Goal: Transaction & Acquisition: Purchase product/service

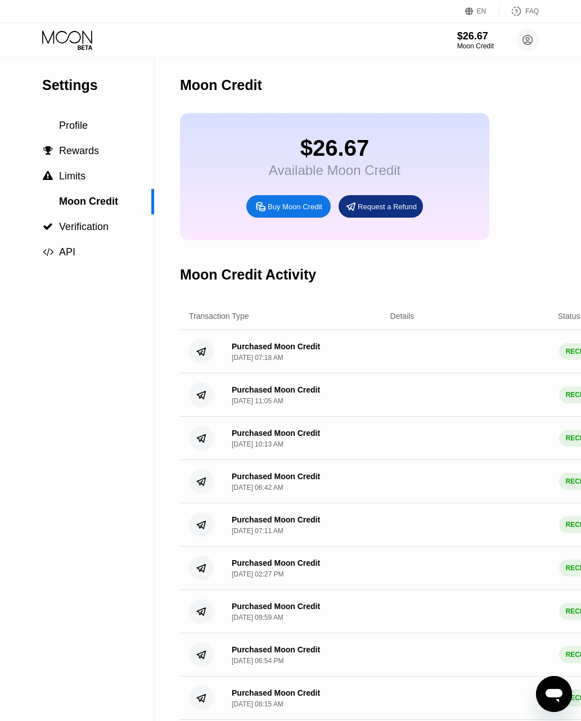
click at [79, 58] on div "Settings Profile  Rewards  Limits Moon Credit  Verification  API" at bounding box center [77, 161] width 154 height 208
click at [75, 40] on icon at bounding box center [68, 40] width 52 height 20
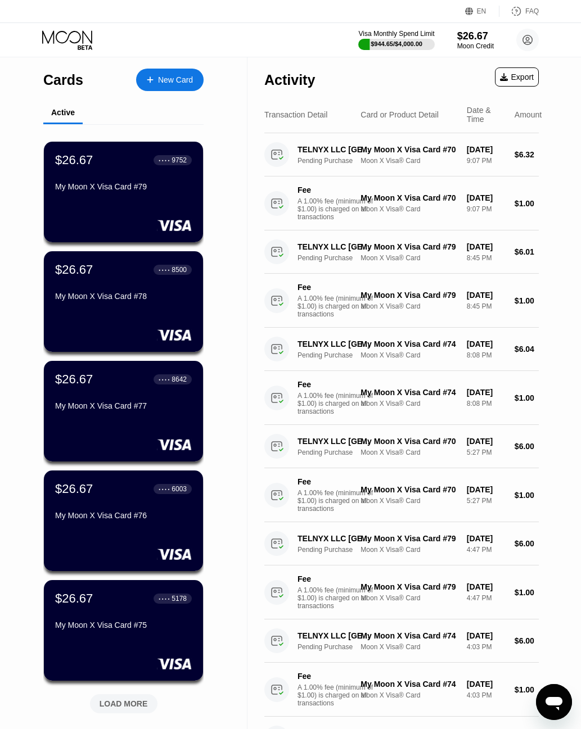
click at [177, 85] on div "New Card" at bounding box center [175, 80] width 35 height 10
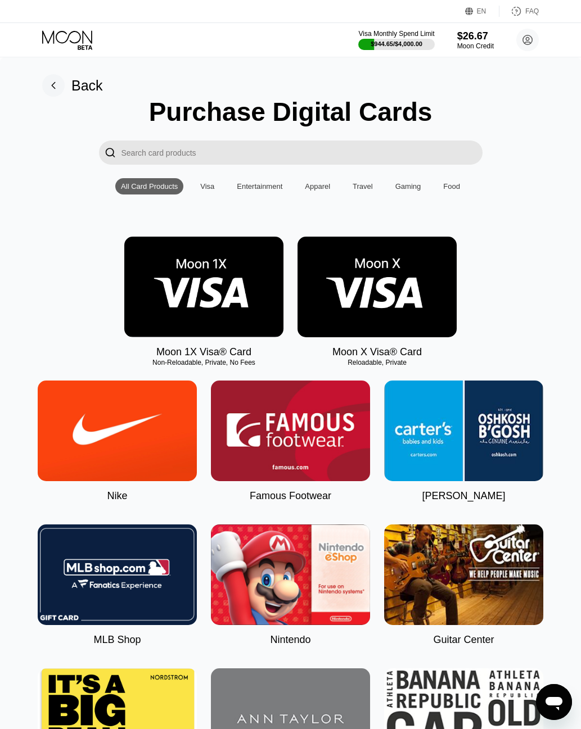
click at [330, 267] on img at bounding box center [376, 287] width 159 height 101
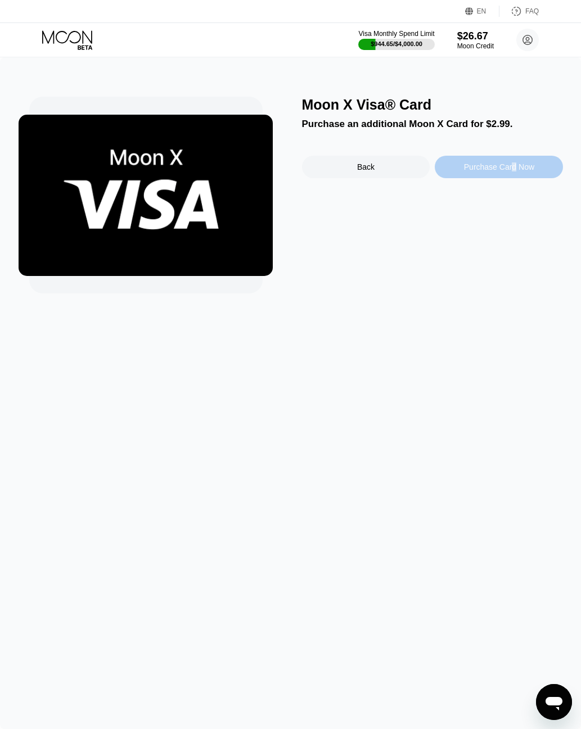
click at [508, 172] on div "Purchase Card Now" at bounding box center [499, 167] width 70 height 9
click at [502, 176] on div "Purchase Card Now" at bounding box center [499, 167] width 128 height 22
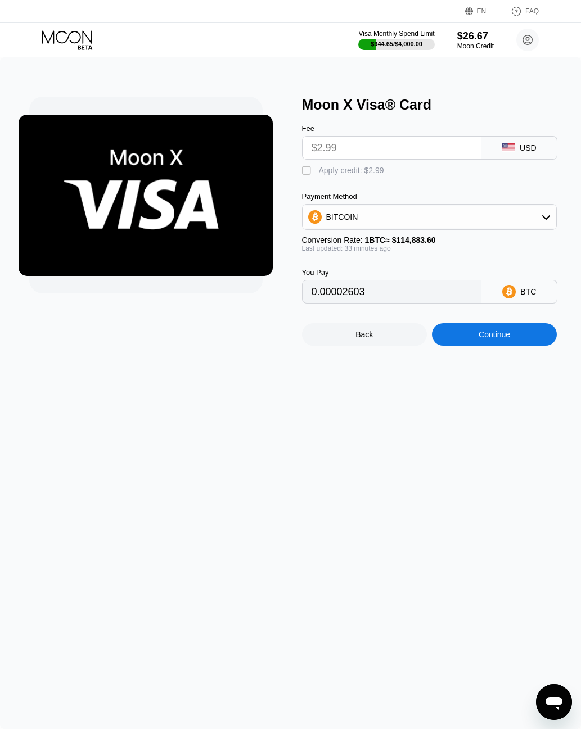
click at [342, 150] on input "$2.99" at bounding box center [392, 148] width 161 height 22
click at [335, 172] on div "Apply credit: $2.99" at bounding box center [351, 170] width 65 height 9
type input "0"
click at [498, 336] on div "Continue" at bounding box center [494, 334] width 125 height 22
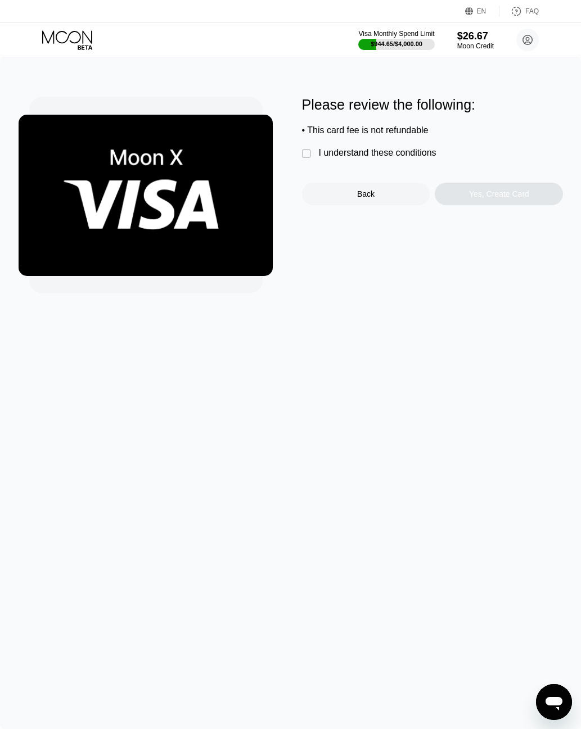
click at [354, 153] on div "I understand these conditions" at bounding box center [378, 153] width 118 height 10
click at [508, 188] on div "Please review the following: • This card fee is not refundable  I understand t…" at bounding box center [432, 151] width 261 height 109
click at [508, 204] on div "Yes, Create Card" at bounding box center [499, 194] width 128 height 22
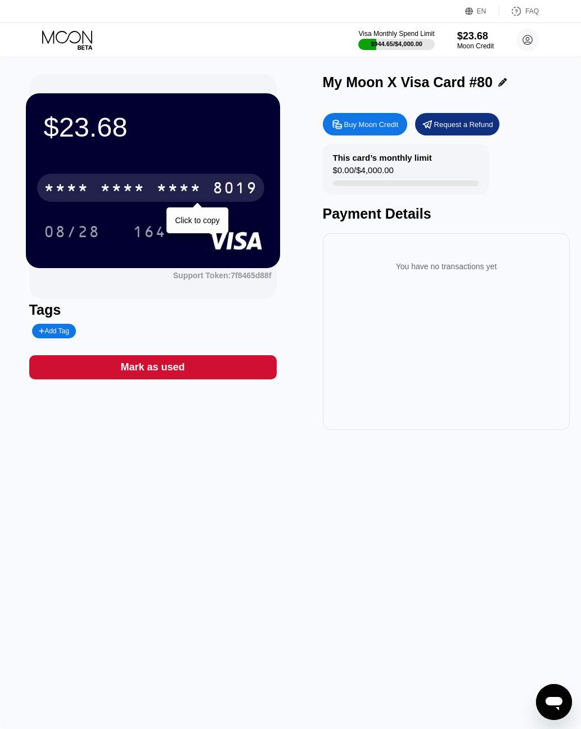
click at [131, 185] on div "* * * *" at bounding box center [122, 190] width 45 height 18
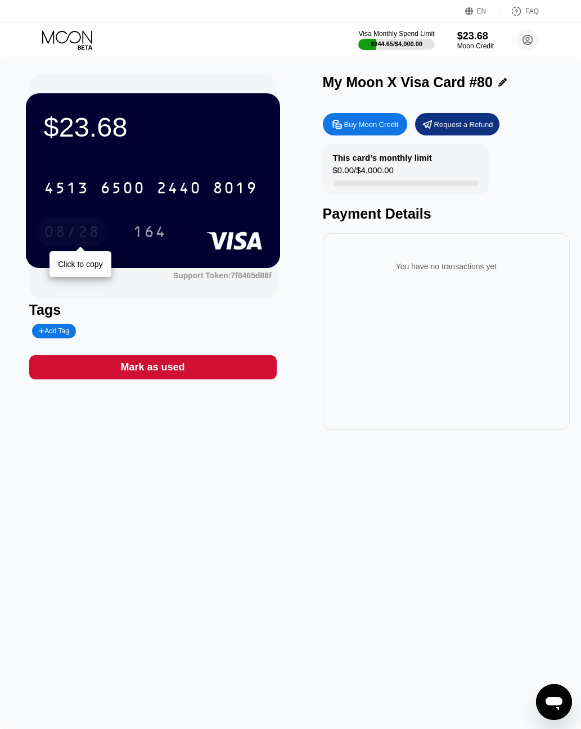
click at [82, 225] on div "08/28" at bounding box center [71, 232] width 73 height 28
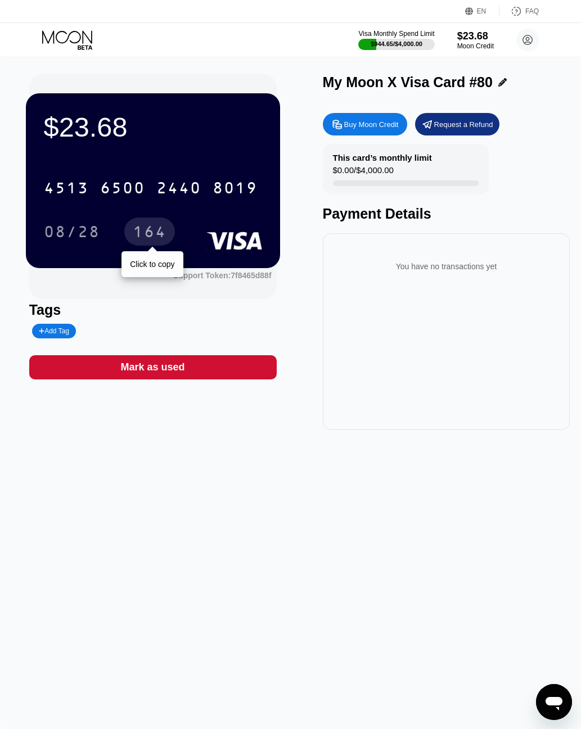
click at [150, 235] on div "164" at bounding box center [150, 233] width 34 height 18
